Goal: Task Accomplishment & Management: Manage account settings

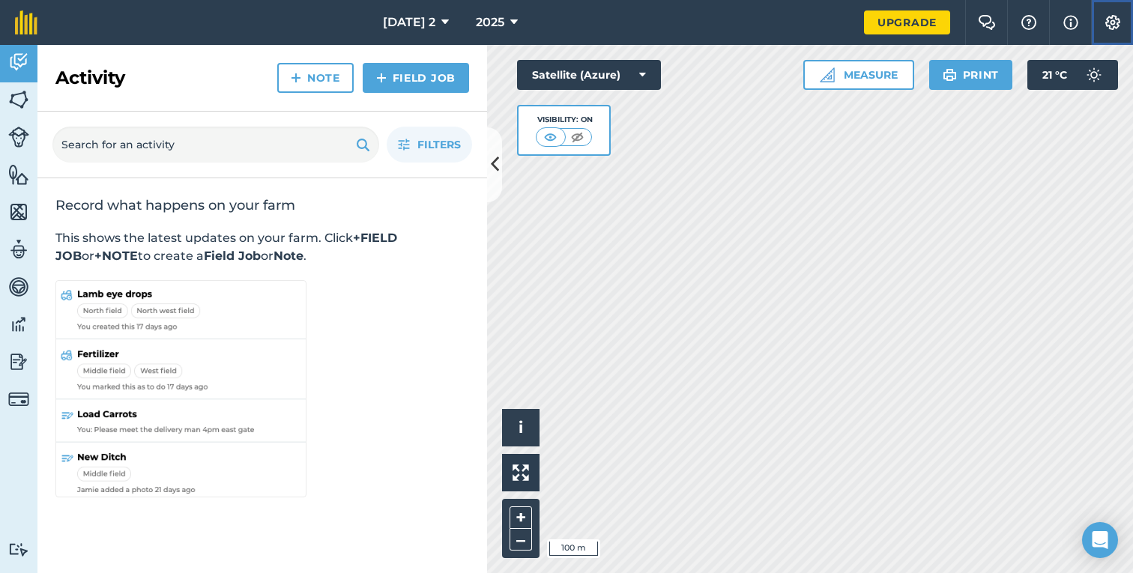
click at [1113, 15] on img at bounding box center [1112, 22] width 18 height 15
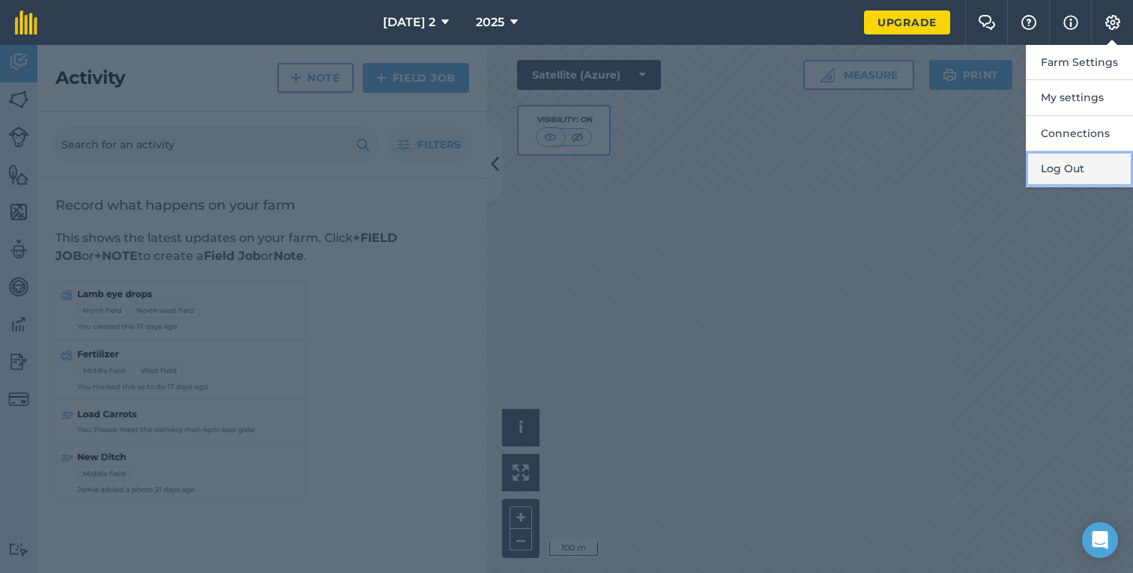
click at [1082, 170] on button "Log Out" at bounding box center [1079, 168] width 107 height 35
